Goal: Task Accomplishment & Management: Manage account settings

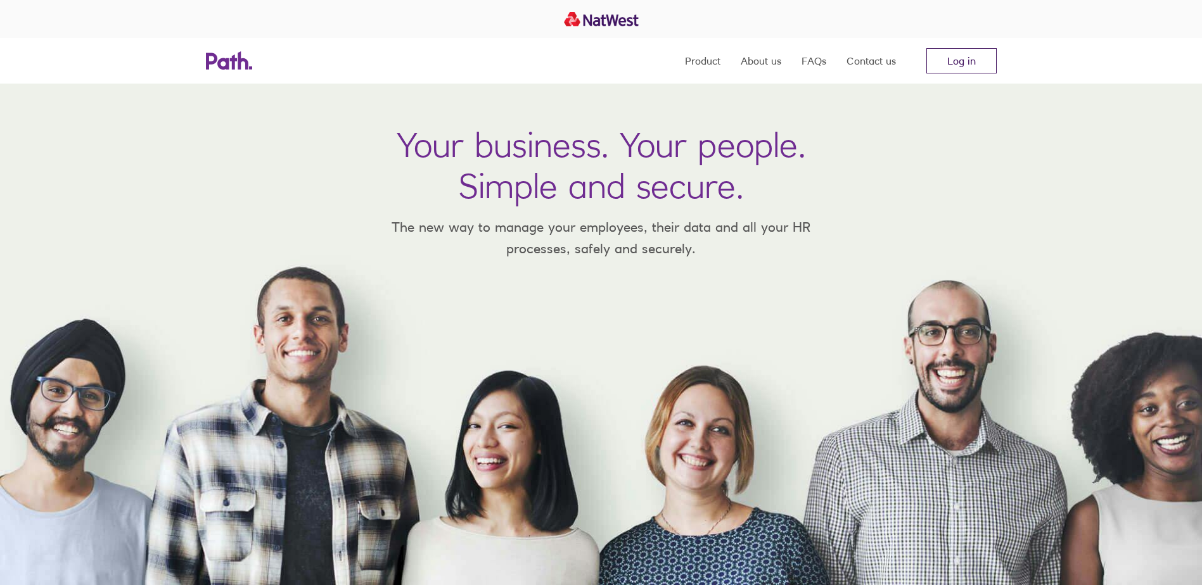
click at [953, 63] on link "Log in" at bounding box center [961, 60] width 70 height 25
click at [959, 67] on link "Log in" at bounding box center [961, 60] width 70 height 25
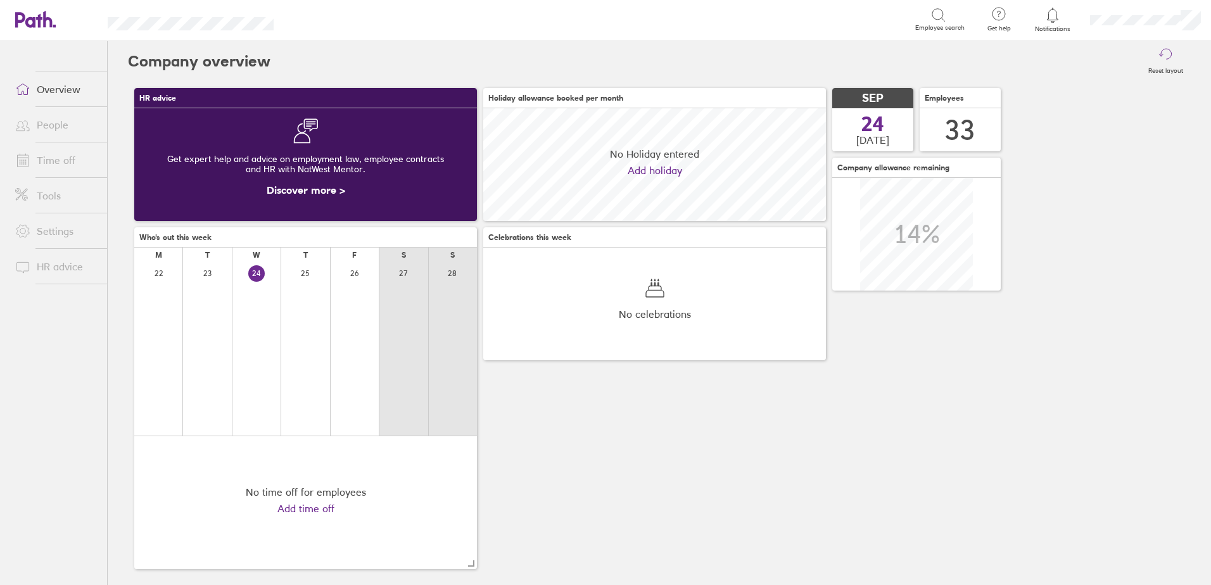
scroll to position [113, 343]
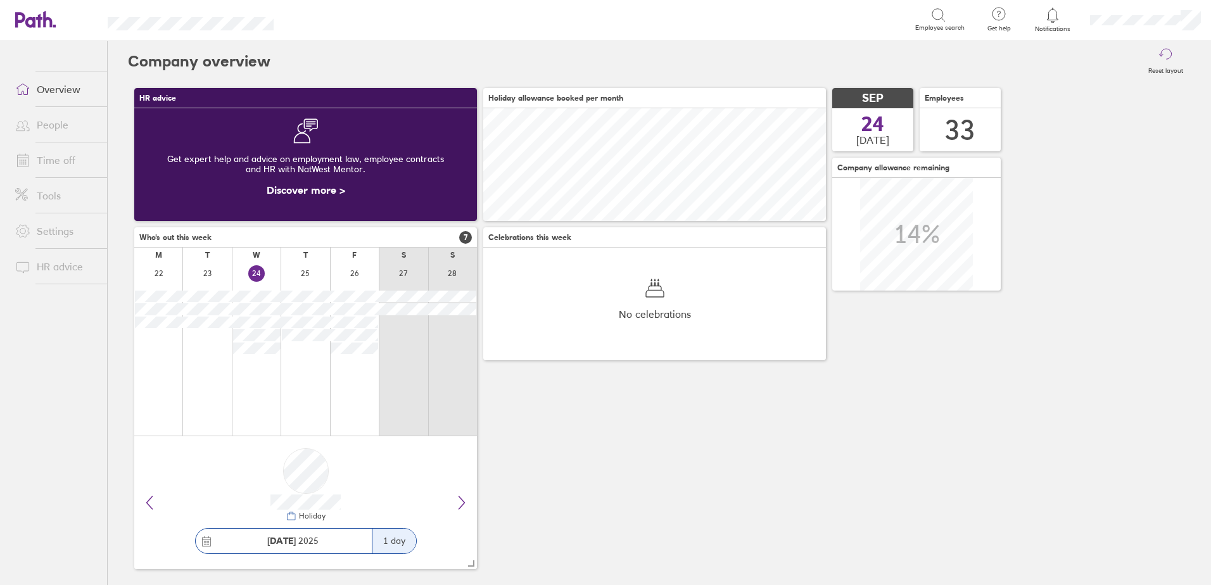
click at [61, 162] on link "Time off" at bounding box center [56, 160] width 102 height 25
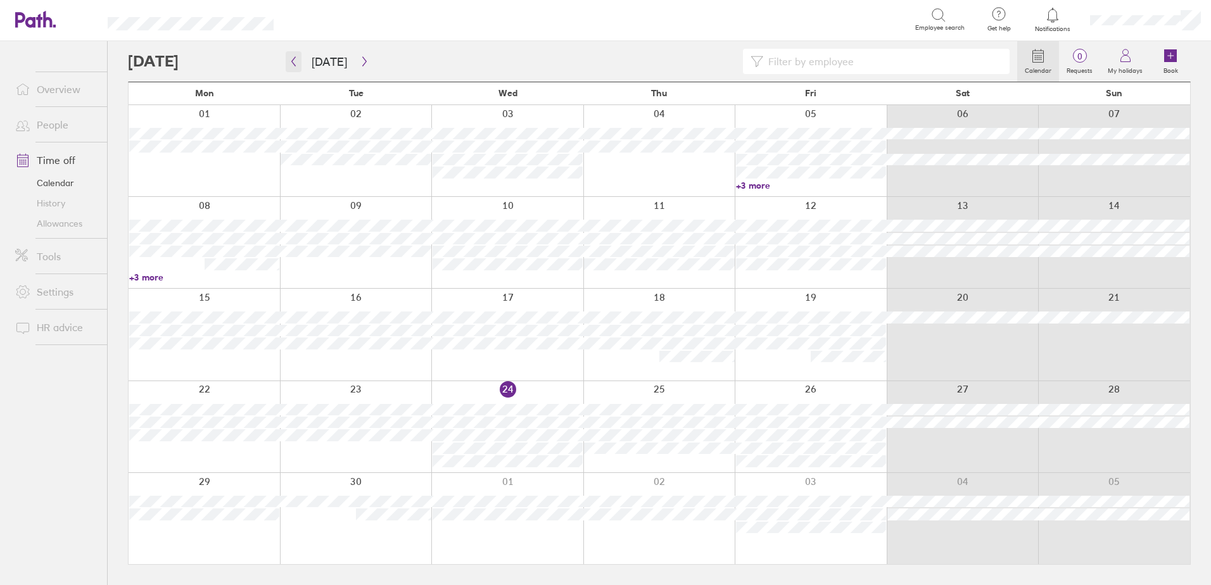
click at [296, 63] on icon "button" at bounding box center [294, 61] width 10 height 10
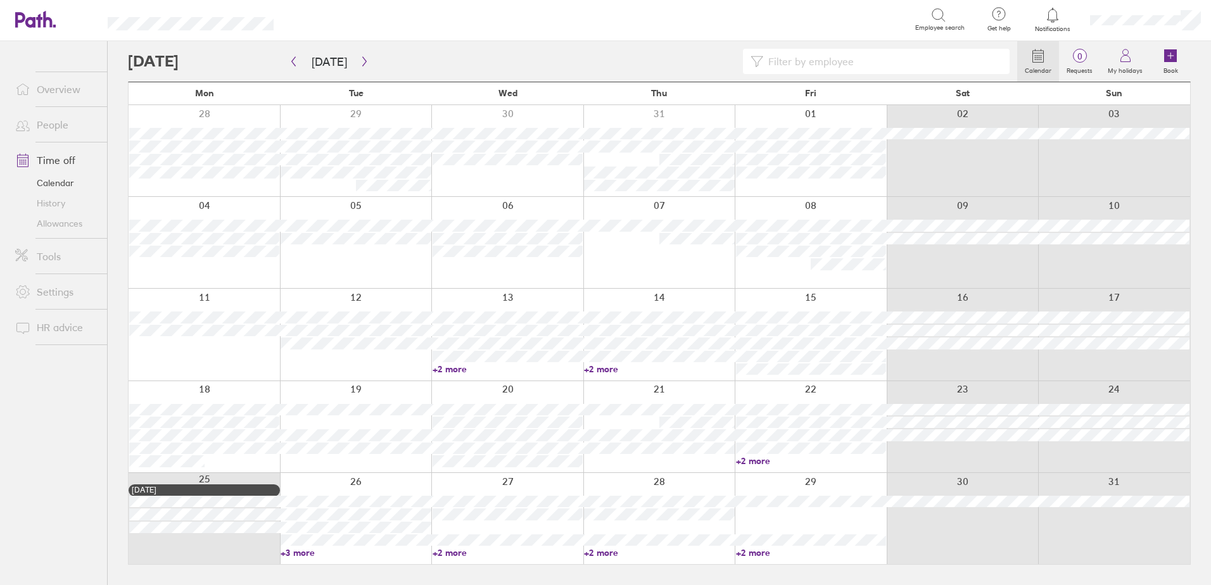
click at [753, 463] on link "+2 more" at bounding box center [811, 460] width 150 height 11
click at [603, 371] on link "+2 more" at bounding box center [659, 369] width 150 height 11
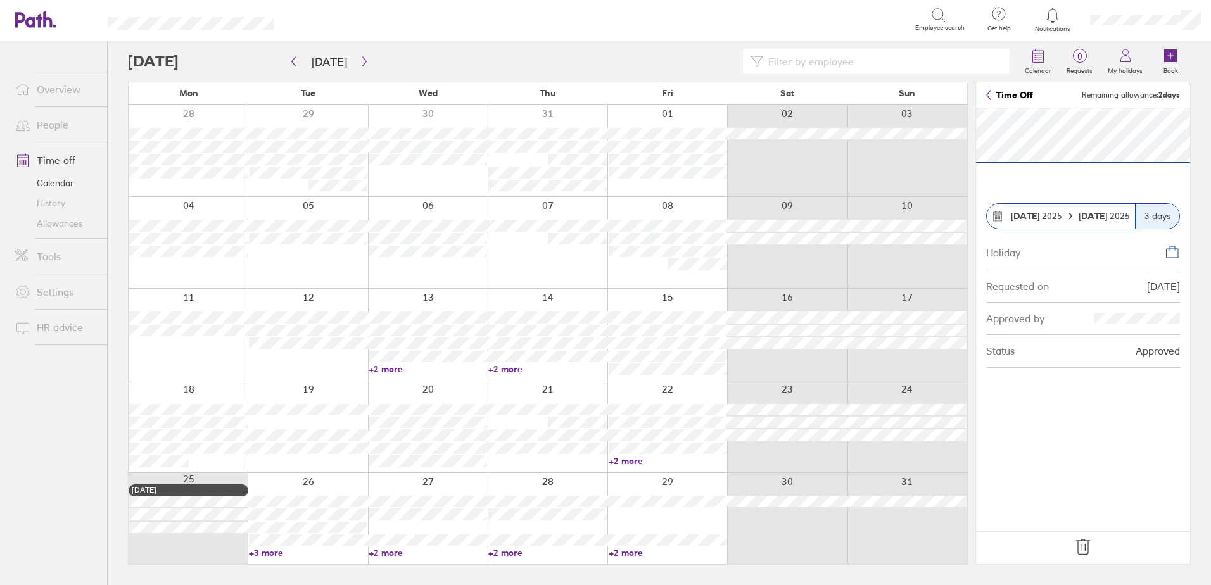
click at [997, 93] on link "Time Off" at bounding box center [1009, 95] width 47 height 10
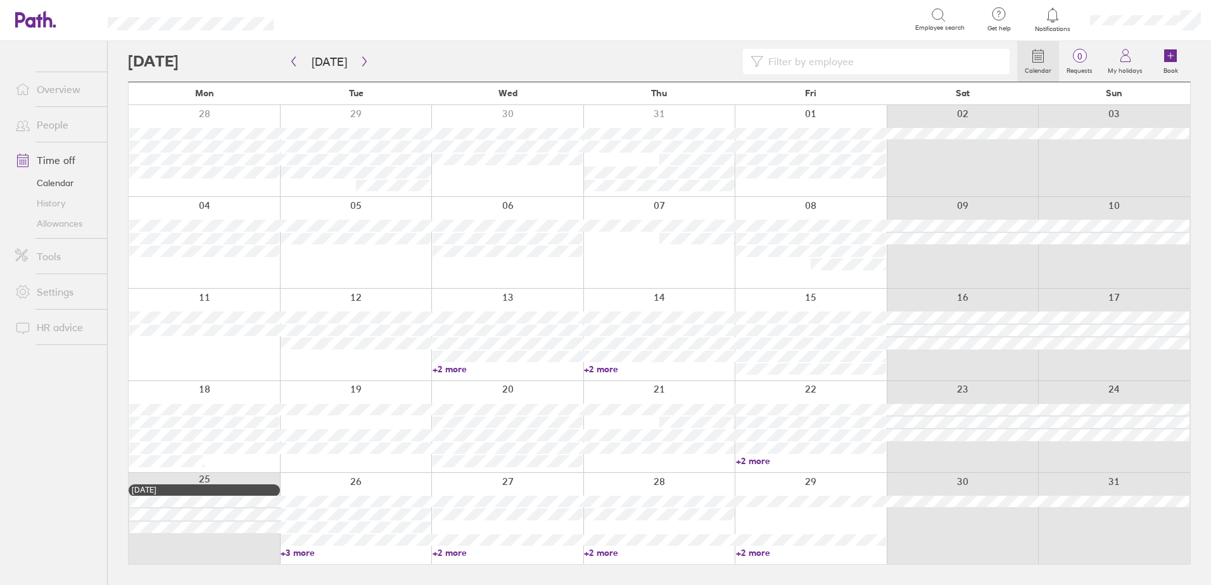
click at [600, 366] on link "+2 more" at bounding box center [659, 369] width 150 height 11
click at [360, 58] on icon "button" at bounding box center [365, 61] width 10 height 10
